Goal: Transaction & Acquisition: Purchase product/service

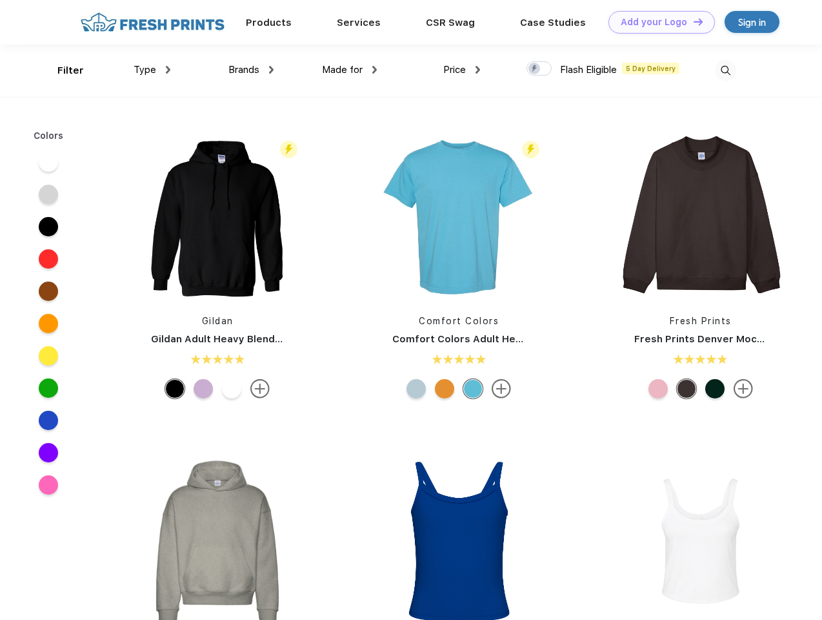
click at [657, 22] on link "Add your Logo Design Tool" at bounding box center [662, 22] width 106 height 23
click at [0, 0] on div "Design Tool" at bounding box center [0, 0] width 0 height 0
click at [693, 21] on link "Add your Logo Design Tool" at bounding box center [662, 22] width 106 height 23
click at [62, 70] on div "Filter" at bounding box center [70, 70] width 26 height 15
click at [152, 70] on span "Type" at bounding box center [145, 70] width 23 height 12
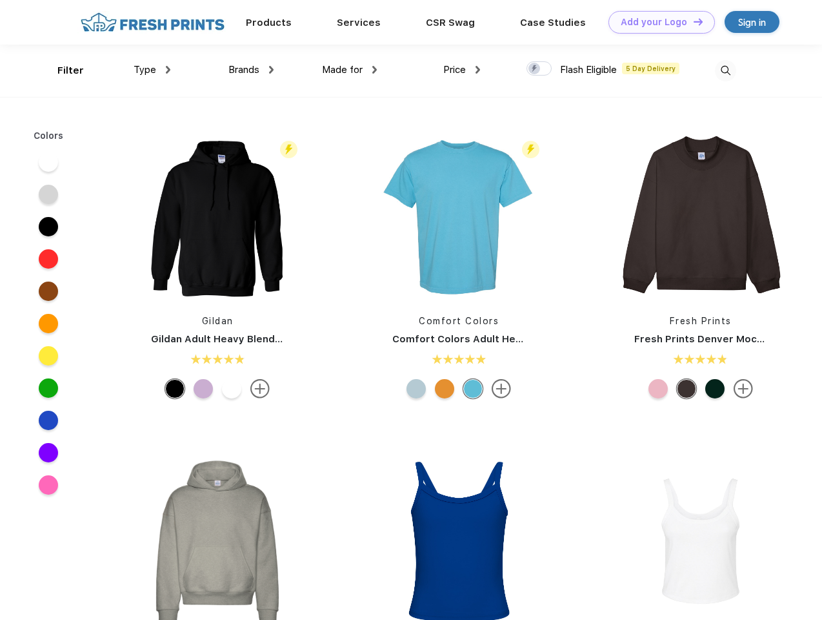
click at [251, 70] on span "Brands" at bounding box center [243, 70] width 31 height 12
click at [350, 70] on span "Made for" at bounding box center [342, 70] width 41 height 12
click at [462, 70] on span "Price" at bounding box center [454, 70] width 23 height 12
click at [540, 69] on div at bounding box center [539, 68] width 25 height 14
click at [535, 69] on input "checkbox" at bounding box center [531, 65] width 8 height 8
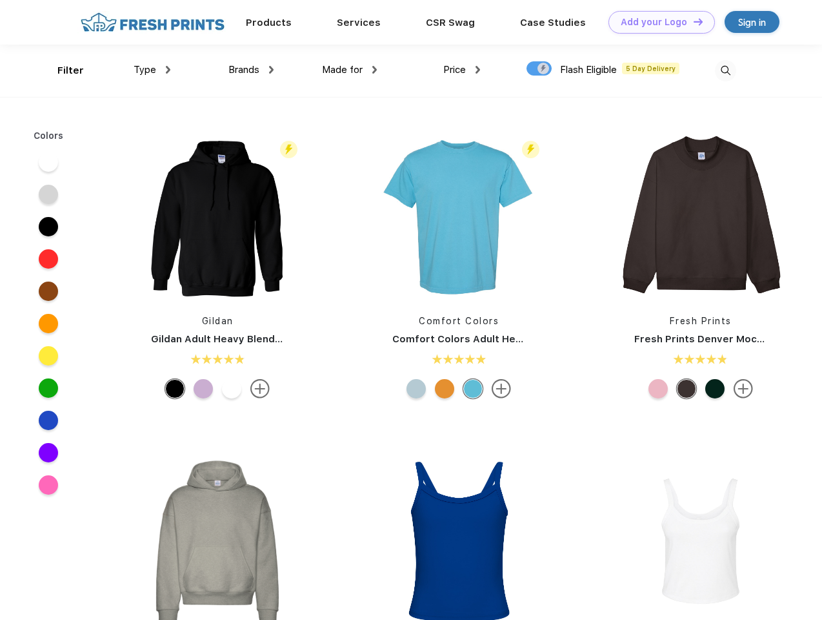
click at [725, 70] on img at bounding box center [725, 70] width 21 height 21
